Goal: Task Accomplishment & Management: Manage account settings

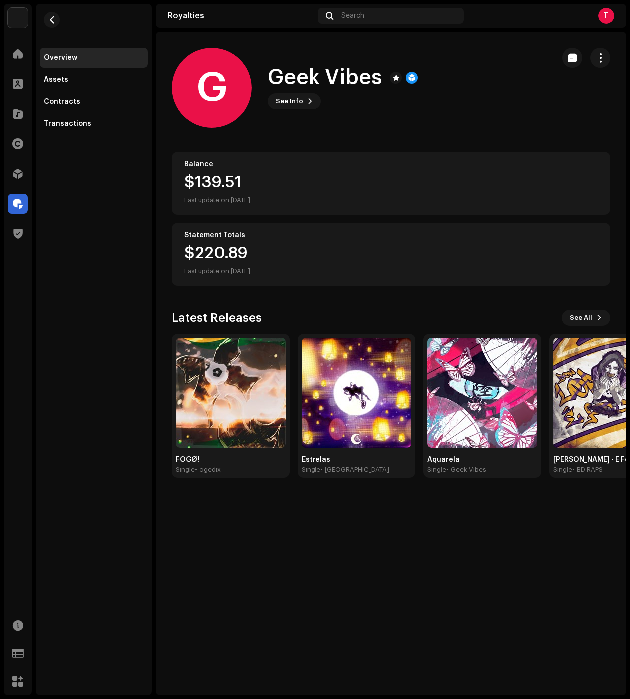
click at [30, 170] on div "Distribution" at bounding box center [18, 174] width 28 height 28
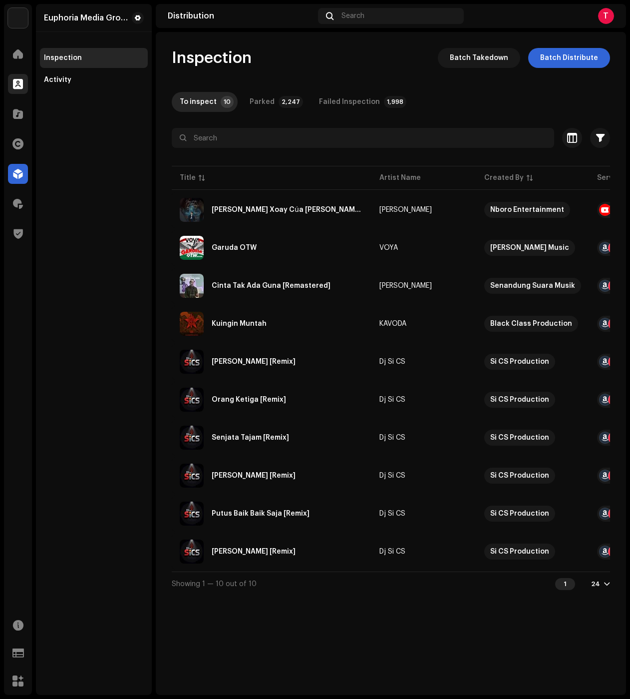
click at [11, 89] on div at bounding box center [18, 84] width 20 height 20
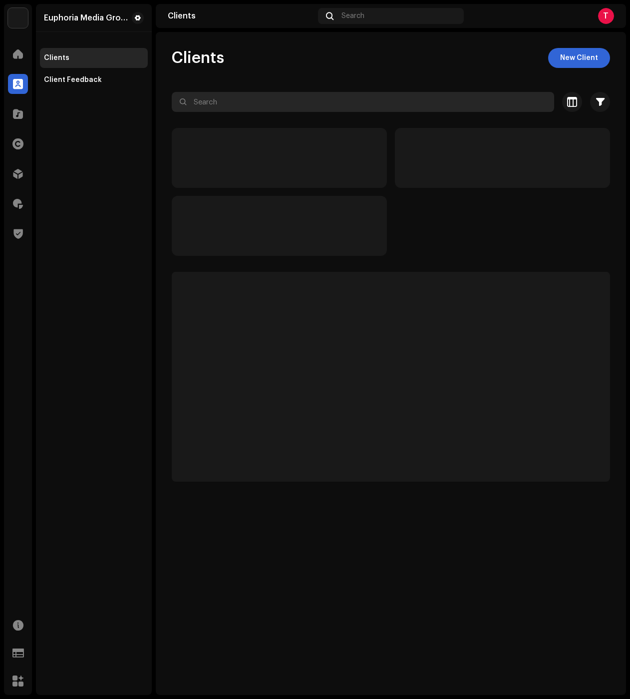
click at [212, 102] on input "text" at bounding box center [363, 102] width 383 height 20
paste input "Blaze Rapper"
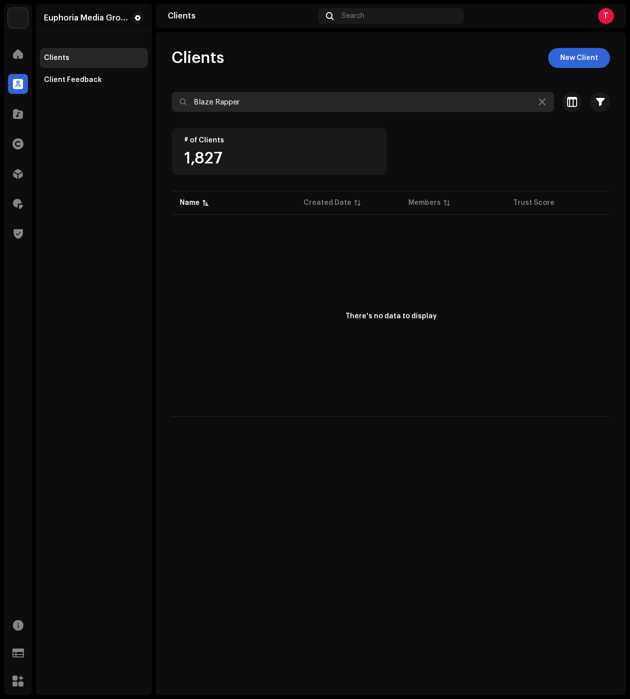
drag, startPoint x: 213, startPoint y: 102, endPoint x: 402, endPoint y: 108, distance: 189.4
click at [402, 108] on input "Blaze Rapper" at bounding box center [363, 102] width 383 height 20
type input "Blaze"
drag, startPoint x: 299, startPoint y: 97, endPoint x: 135, endPoint y: 80, distance: 164.6
click at [135, 80] on div "Euphoria Media Group Home Clients Catalog Rights Distribution Royalties Trust &…" at bounding box center [315, 349] width 630 height 699
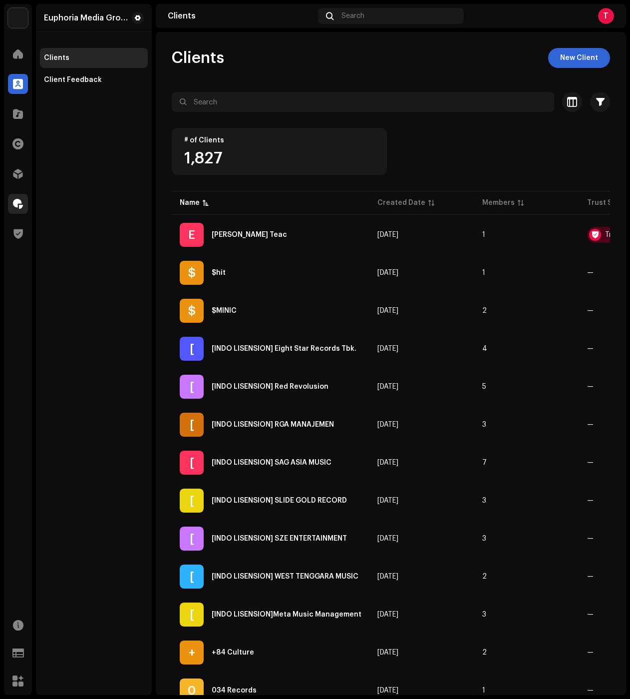
drag, startPoint x: 6, startPoint y: 201, endPoint x: 11, endPoint y: 195, distance: 7.4
click at [6, 201] on div "Royalties" at bounding box center [18, 204] width 28 height 28
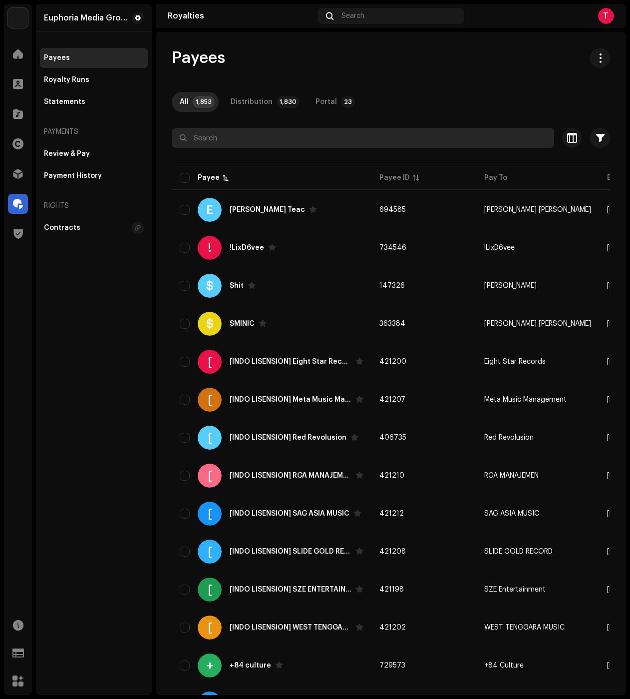
click at [235, 137] on input "text" at bounding box center [363, 138] width 383 height 20
paste input "Blaze Rapper"
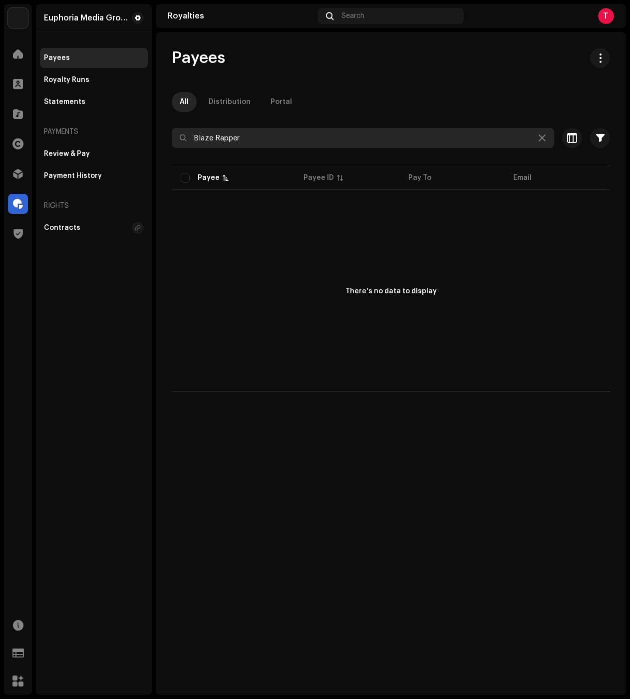
type input "Blaze Rapper"
drag, startPoint x: 259, startPoint y: 134, endPoint x: 150, endPoint y: 131, distance: 108.9
click at [150, 131] on div "Euphoria Media Group Home Clients Catalog Rights Distribution Royalties Trust &…" at bounding box center [315, 349] width 630 height 699
drag, startPoint x: 17, startPoint y: 88, endPoint x: 61, endPoint y: 101, distance: 46.0
click at [18, 88] on span at bounding box center [18, 84] width 10 height 8
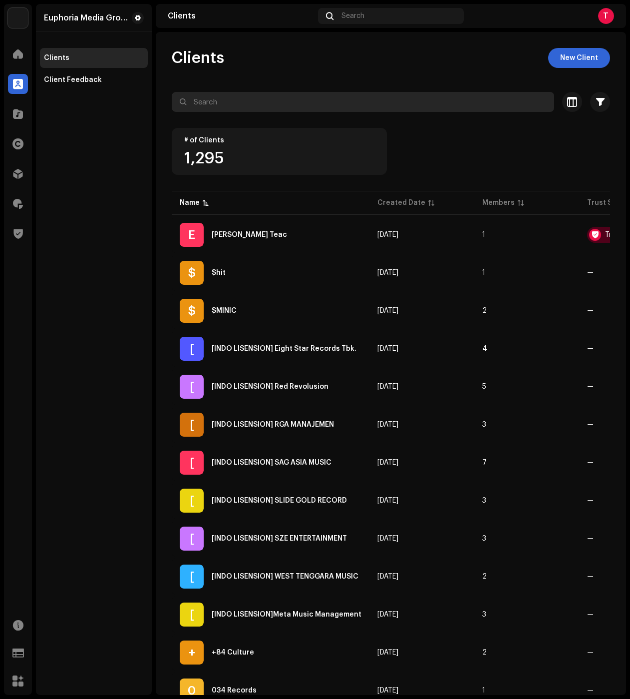
drag, startPoint x: 235, startPoint y: 112, endPoint x: 236, endPoint y: 106, distance: 6.6
click at [235, 112] on div at bounding box center [391, 120] width 438 height 16
click at [236, 105] on input "text" at bounding box center [363, 102] width 383 height 20
paste input "Blaze Rapper"
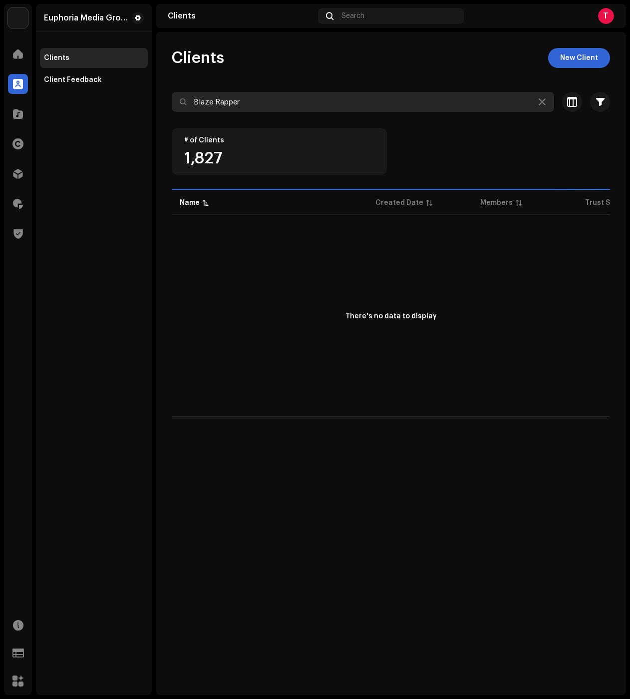
click at [207, 103] on input "Blaze Rapper" at bounding box center [363, 102] width 383 height 20
click at [223, 103] on input "Blaze Rapper" at bounding box center [363, 102] width 383 height 20
click at [224, 103] on input "Blaze Rapper" at bounding box center [363, 102] width 383 height 20
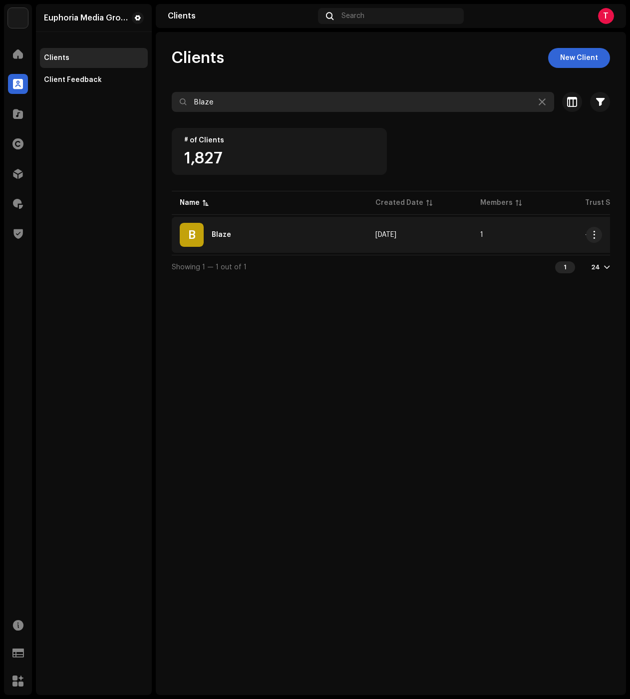
type input "Blaze"
click at [225, 233] on div "Blaze" at bounding box center [221, 234] width 19 height 7
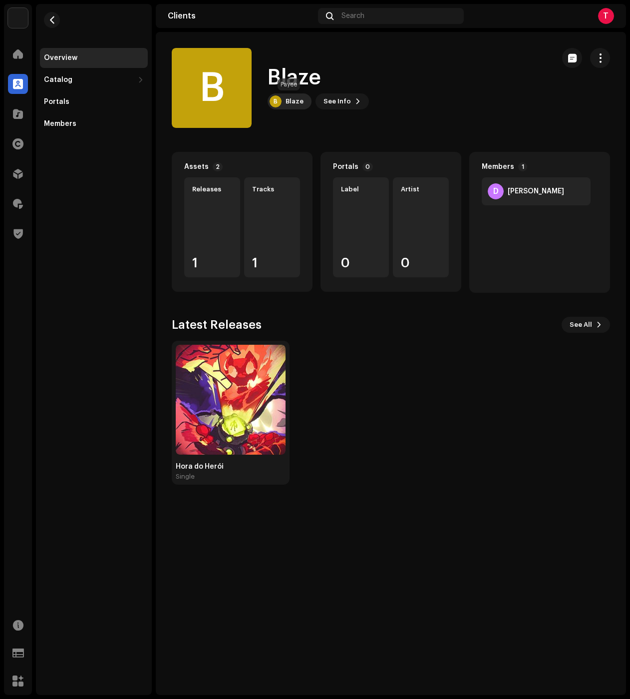
click at [294, 102] on div "Blaze" at bounding box center [295, 101] width 18 height 8
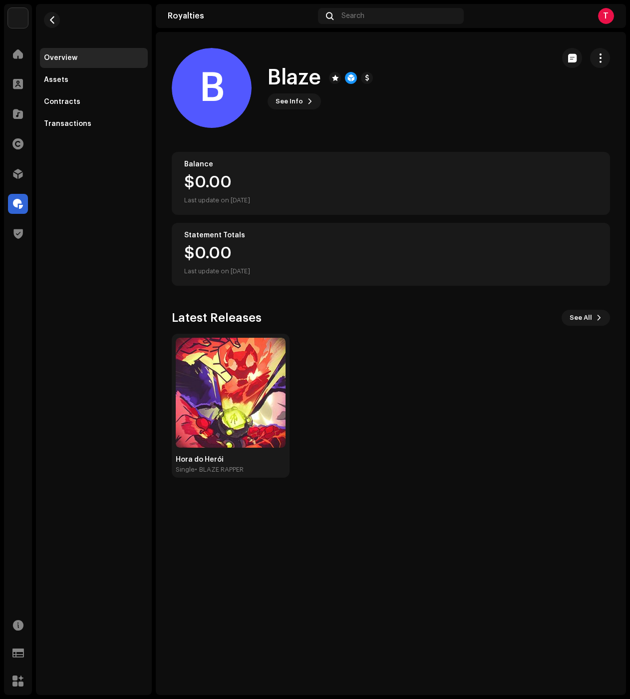
drag, startPoint x: 461, startPoint y: 466, endPoint x: 431, endPoint y: 311, distance: 158.1
click at [460, 465] on div "Hora do Herói Single • BLAZE RAPPER" at bounding box center [387, 406] width 438 height 144
drag, startPoint x: 597, startPoint y: 56, endPoint x: 592, endPoint y: 70, distance: 14.4
click at [597, 56] on span "button" at bounding box center [600, 58] width 9 height 8
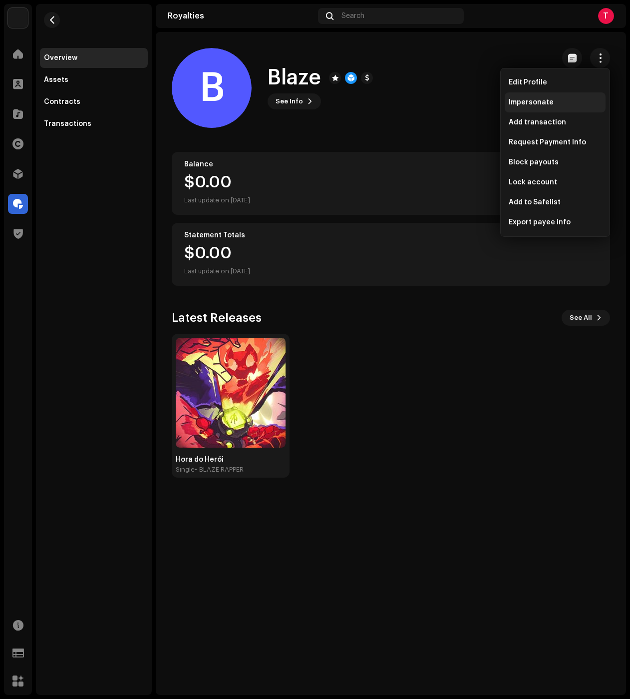
click at [541, 98] on div "Impersonate" at bounding box center [555, 102] width 101 height 20
